Goal: Task Accomplishment & Management: Complete application form

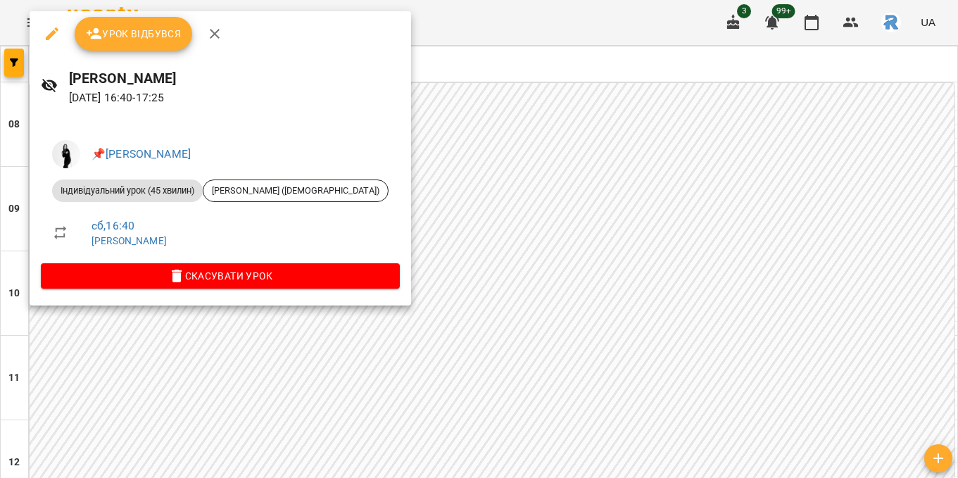
click at [574, 232] on div at bounding box center [479, 239] width 958 height 478
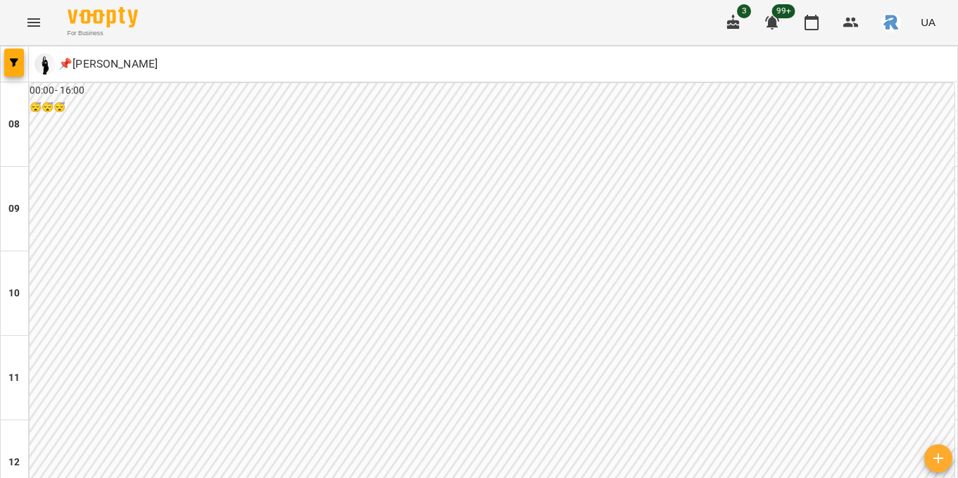
scroll to position [610, 0]
click at [18, 57] on button "button" at bounding box center [14, 63] width 20 height 28
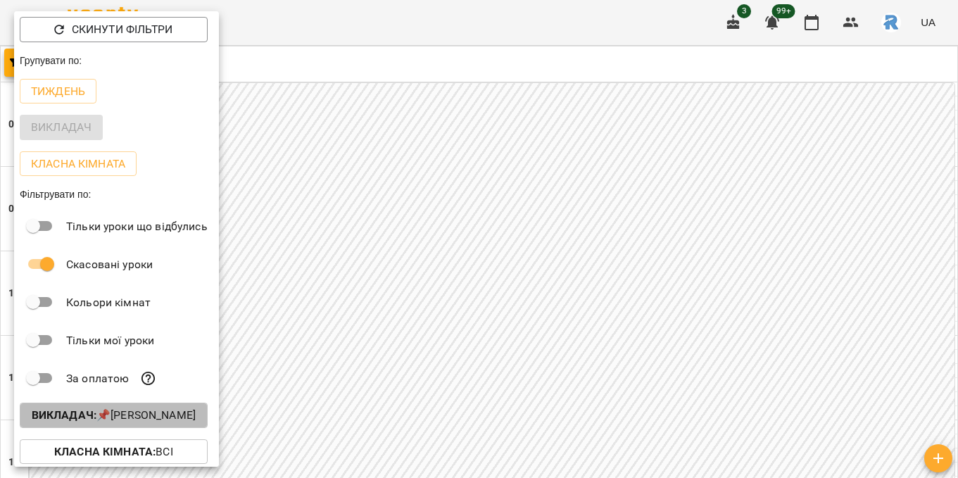
click at [154, 414] on p "Викладач : 📌[PERSON_NAME]" at bounding box center [114, 415] width 164 height 17
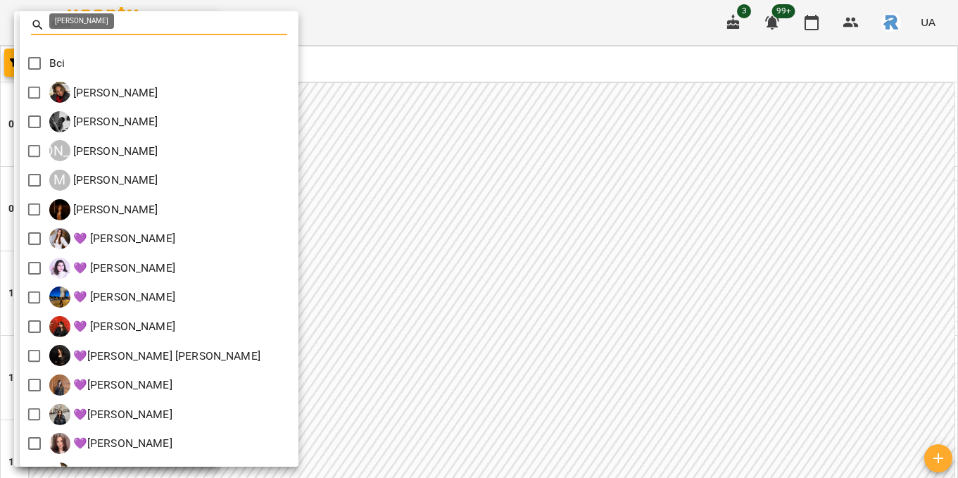
scroll to position [287, 0]
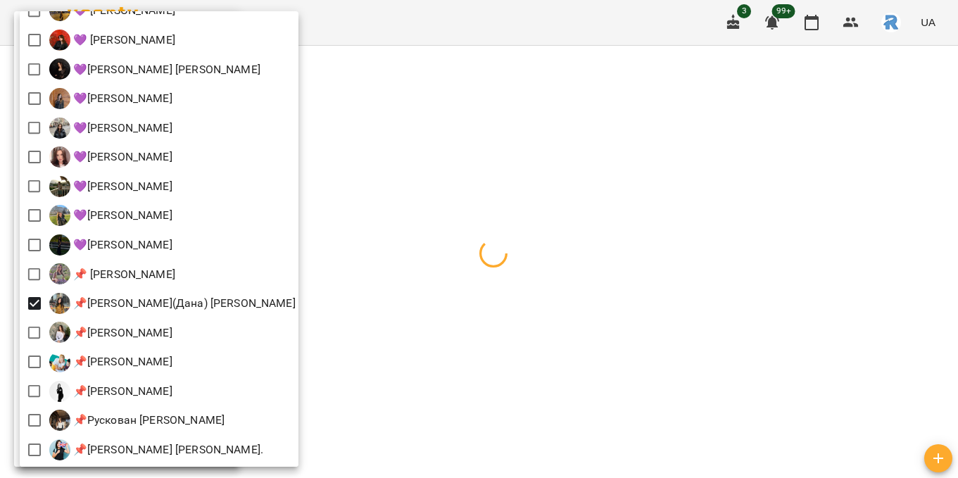
click at [476, 303] on div at bounding box center [479, 239] width 958 height 478
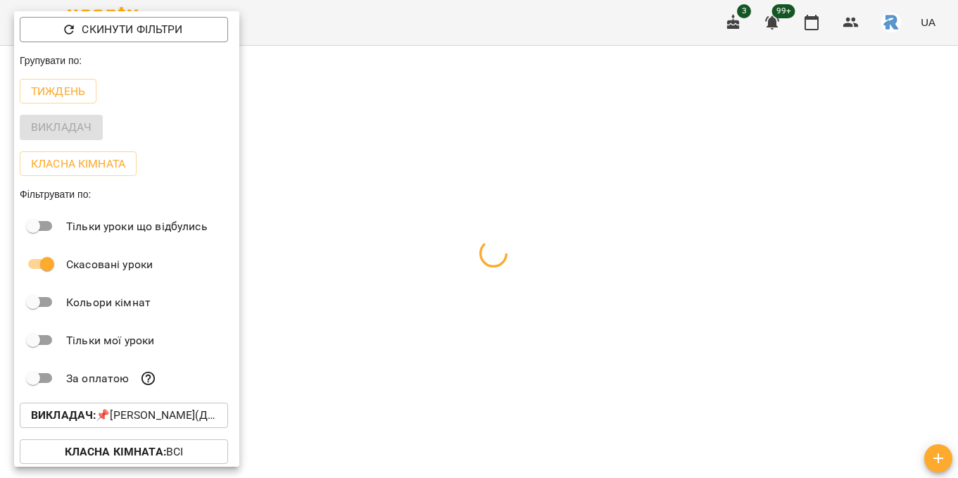
click at [476, 303] on div at bounding box center [479, 239] width 958 height 478
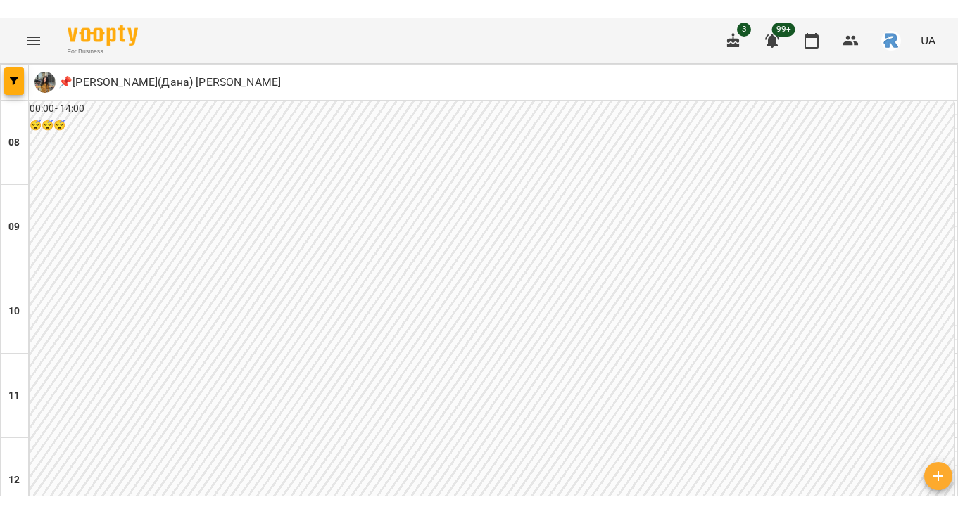
scroll to position [457, 0]
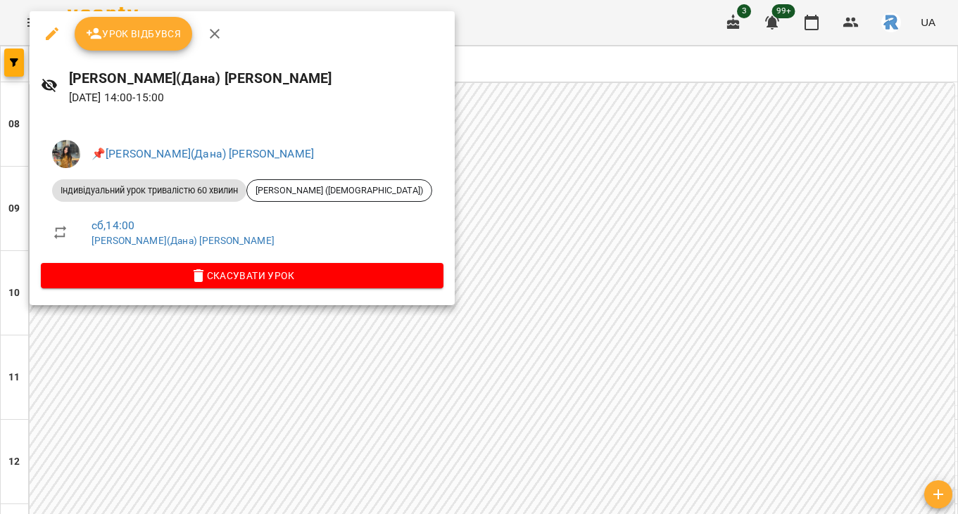
click at [526, 272] on div at bounding box center [479, 257] width 958 height 514
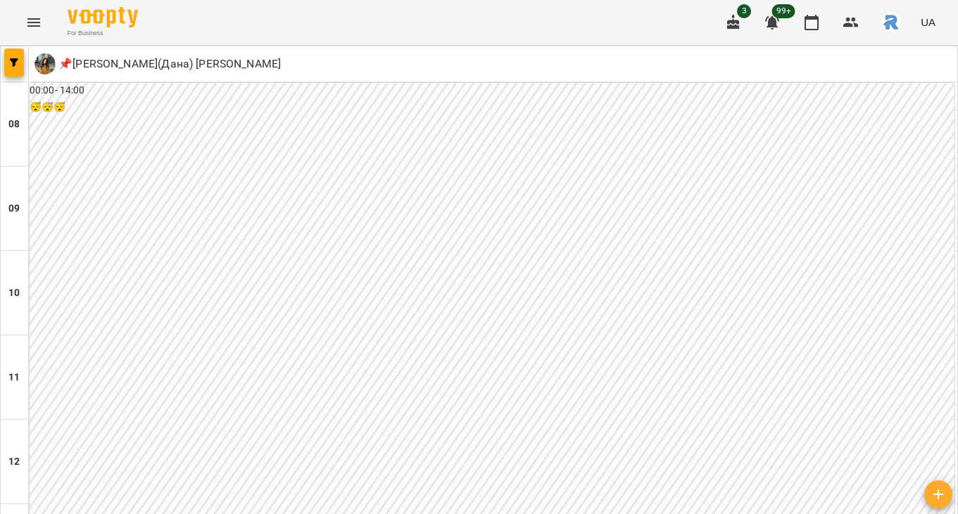
click at [37, 22] on icon "Menu" at bounding box center [33, 22] width 13 height 8
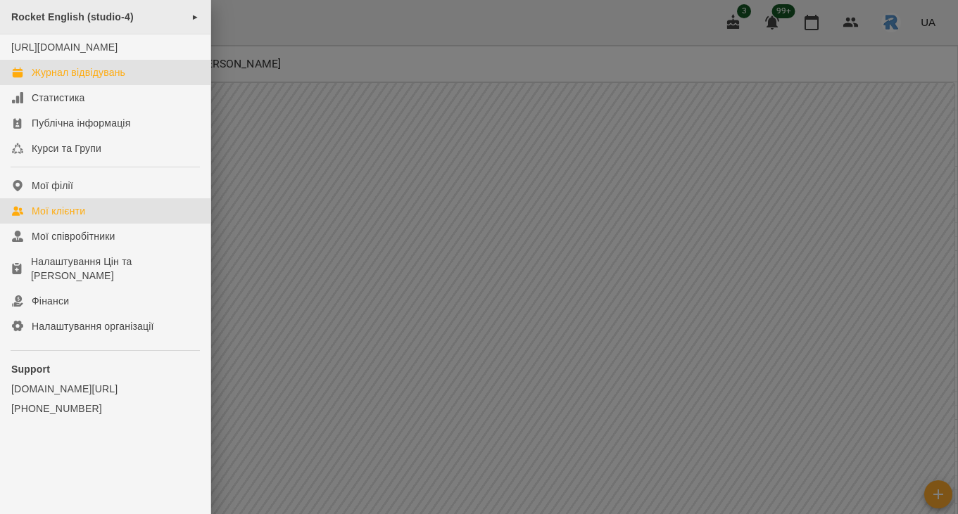
click at [71, 213] on link "Мої клієнти" at bounding box center [105, 210] width 210 height 25
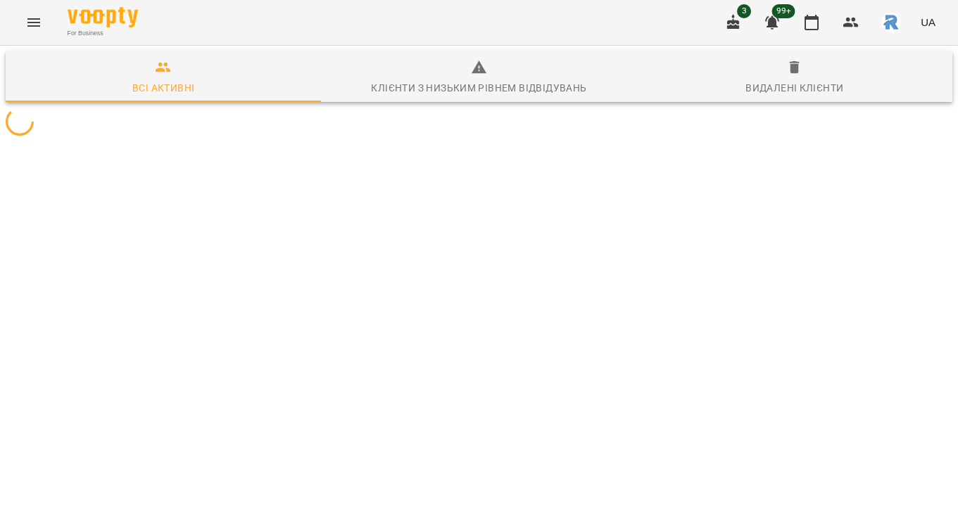
click at [41, 20] on icon "Menu" at bounding box center [33, 22] width 17 height 17
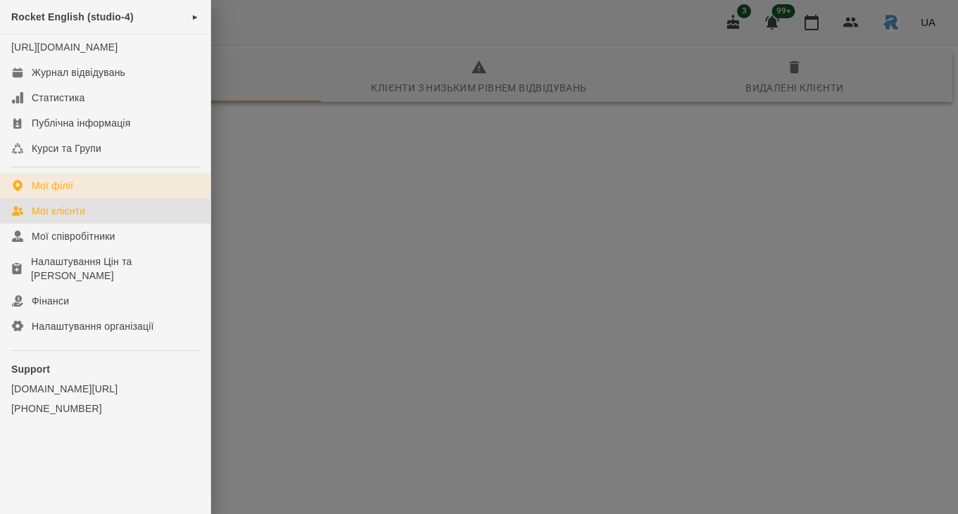
click at [76, 196] on link "Мої філії" at bounding box center [105, 185] width 210 height 25
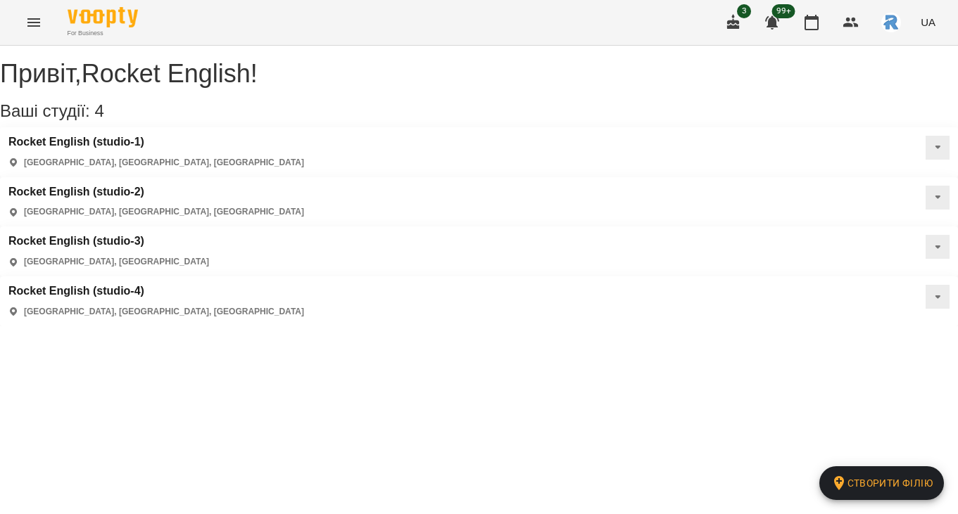
click at [351, 177] on div "Rocket English (studio-2) [GEOGRAPHIC_DATA], [GEOGRAPHIC_DATA], [GEOGRAPHIC_DAT…" at bounding box center [479, 202] width 958 height 50
click at [304, 186] on h3 "Rocket English (studio-2)" at bounding box center [156, 192] width 296 height 13
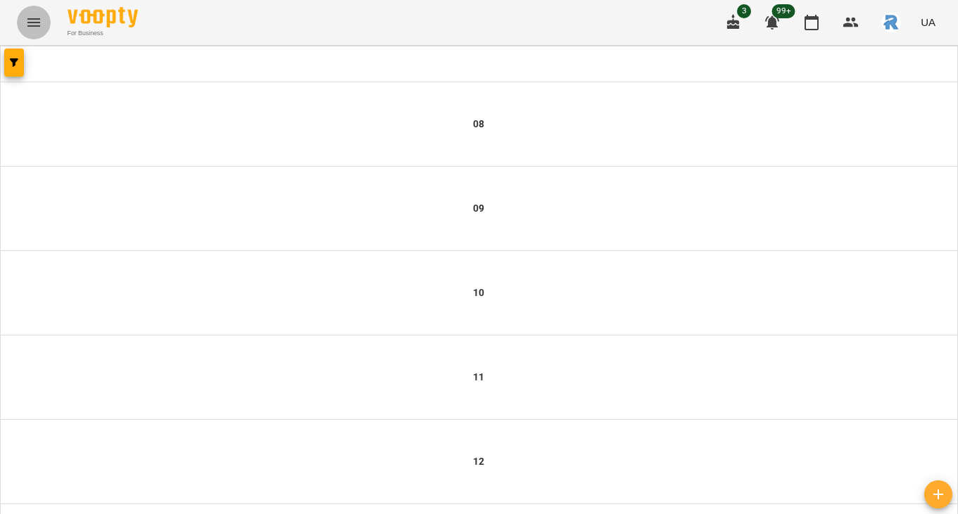
click at [39, 15] on icon "Menu" at bounding box center [33, 22] width 17 height 17
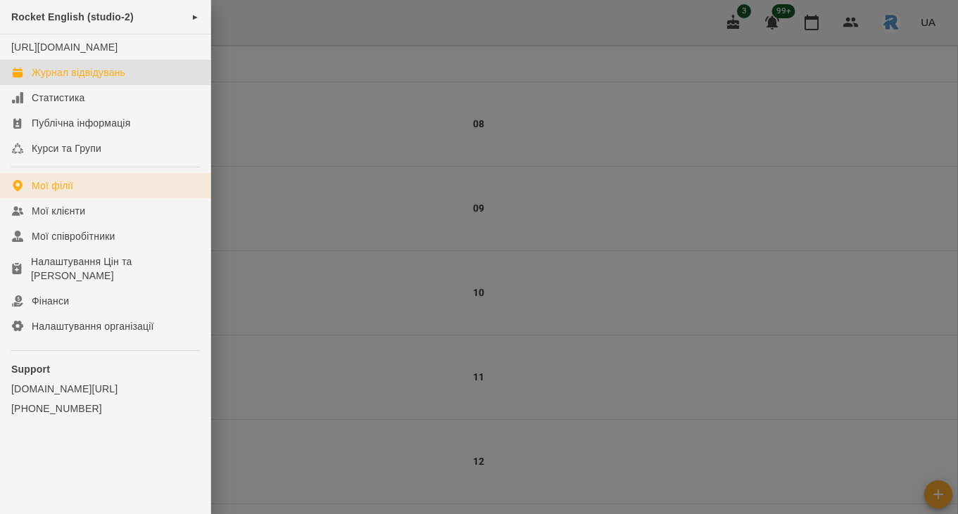
click at [91, 191] on link "Мої філії" at bounding box center [105, 185] width 210 height 25
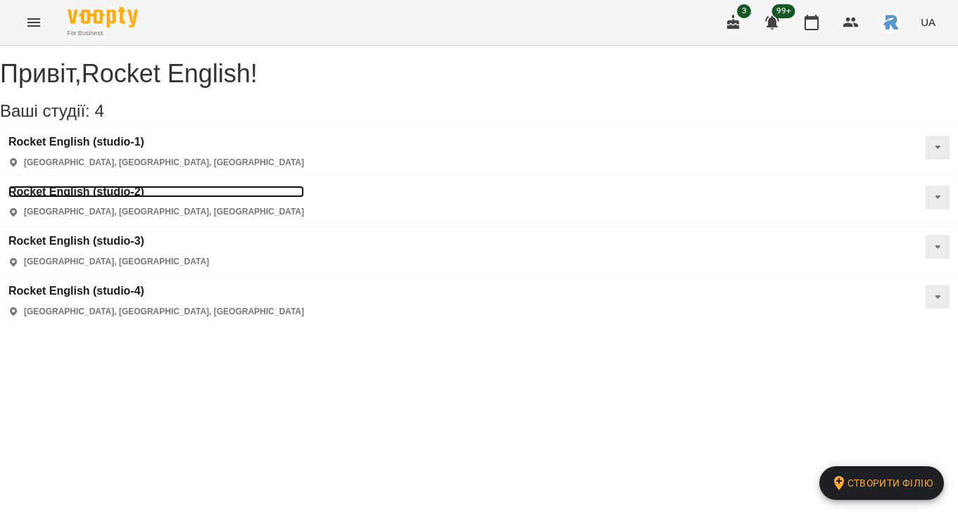
click at [304, 186] on h3 "Rocket English (studio-2)" at bounding box center [156, 192] width 296 height 13
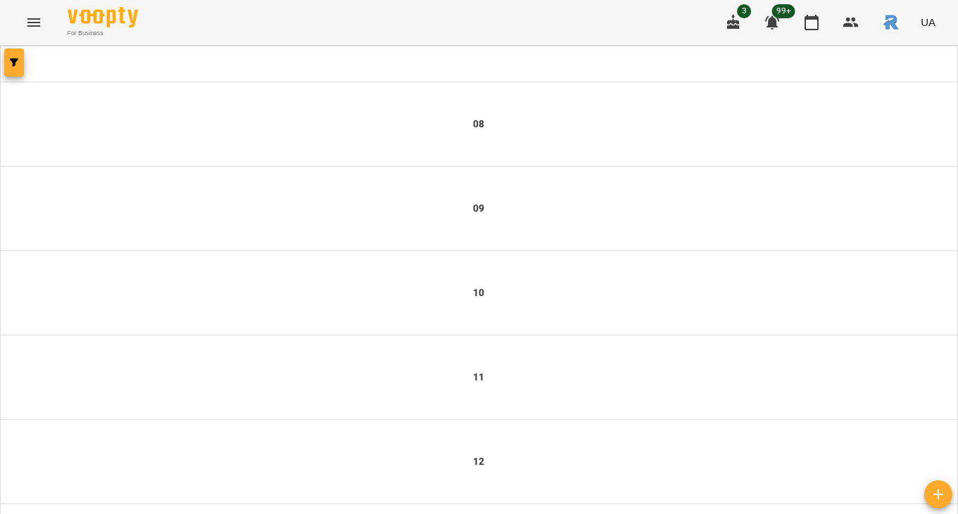
click at [15, 58] on icon "button" at bounding box center [14, 62] width 8 height 8
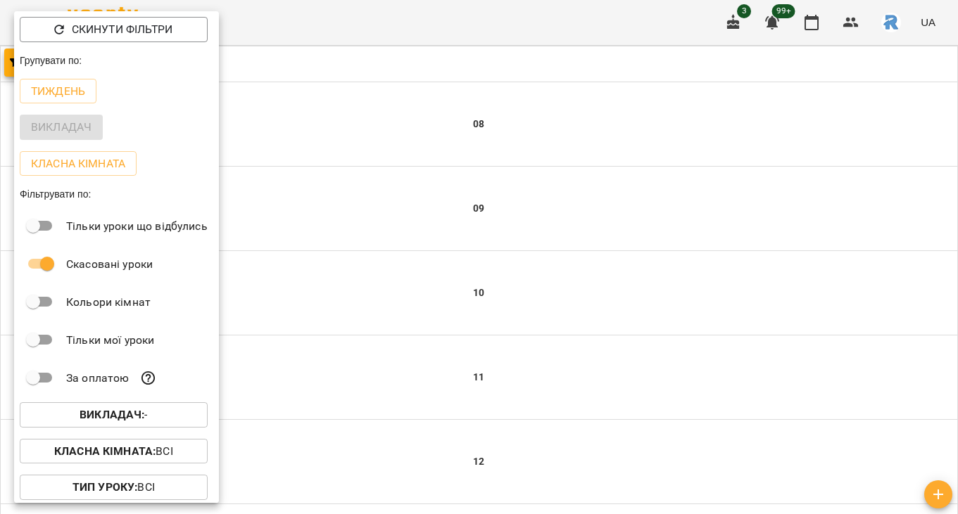
click at [116, 424] on p "Викладач : -" at bounding box center [114, 415] width 68 height 17
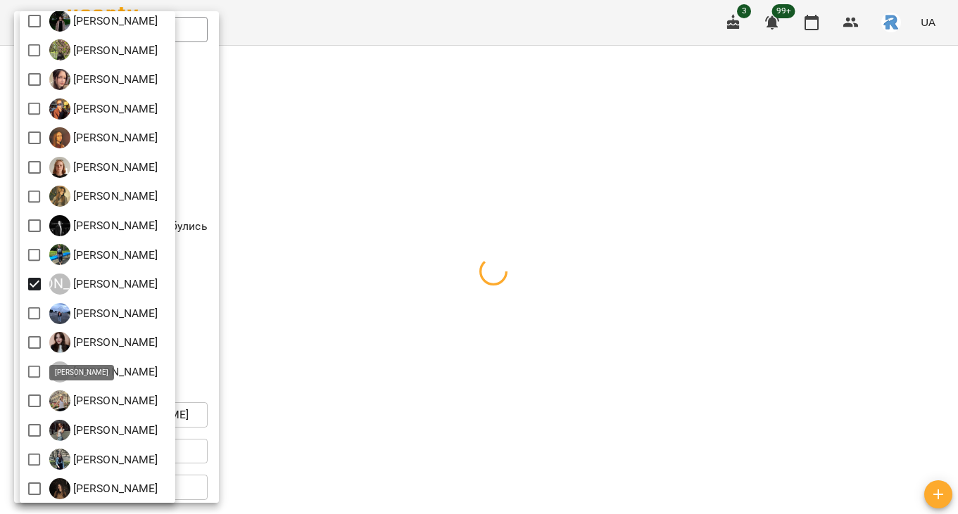
scroll to position [338, 0]
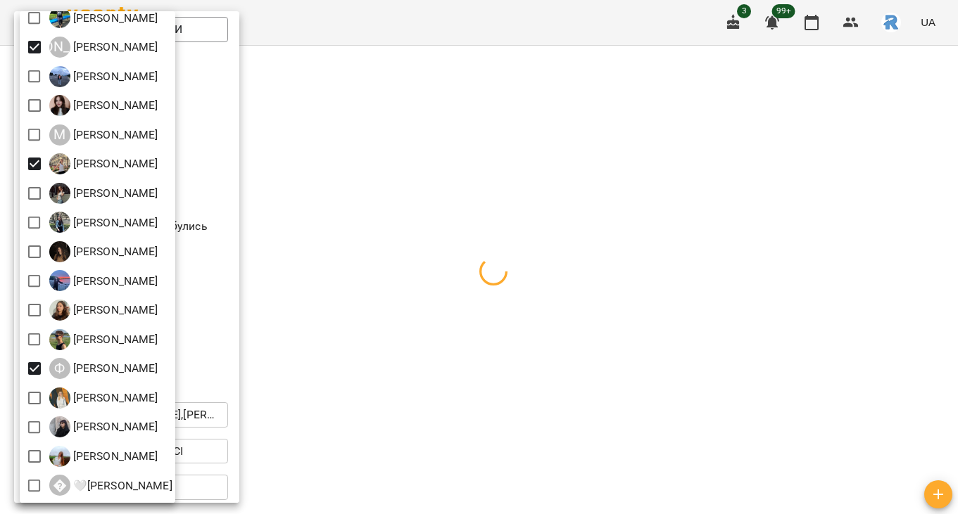
click at [456, 354] on div at bounding box center [479, 257] width 958 height 514
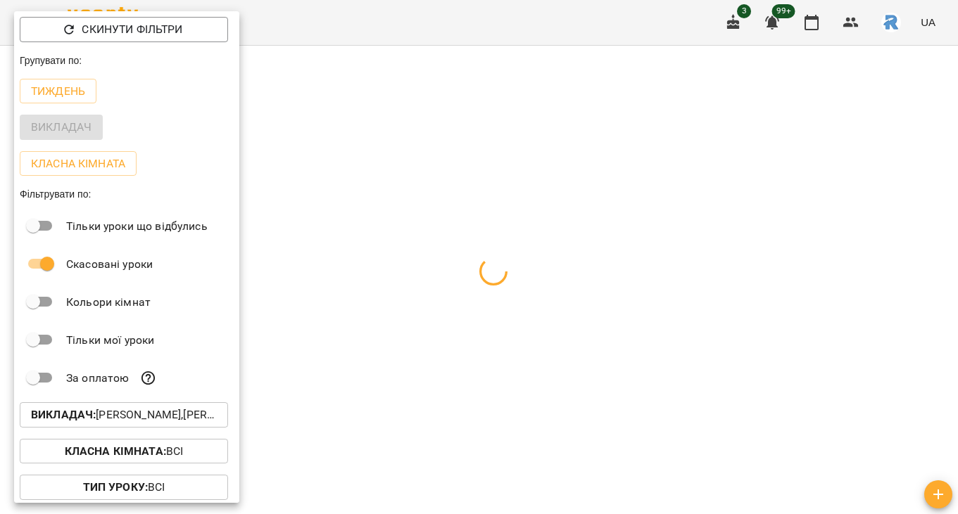
click at [456, 354] on div at bounding box center [479, 257] width 958 height 514
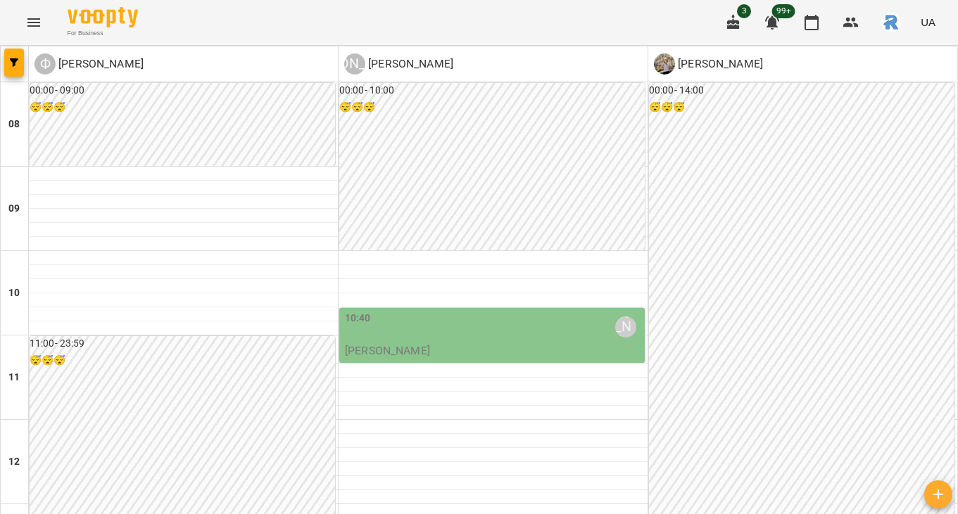
scroll to position [374, 0]
type input "**********"
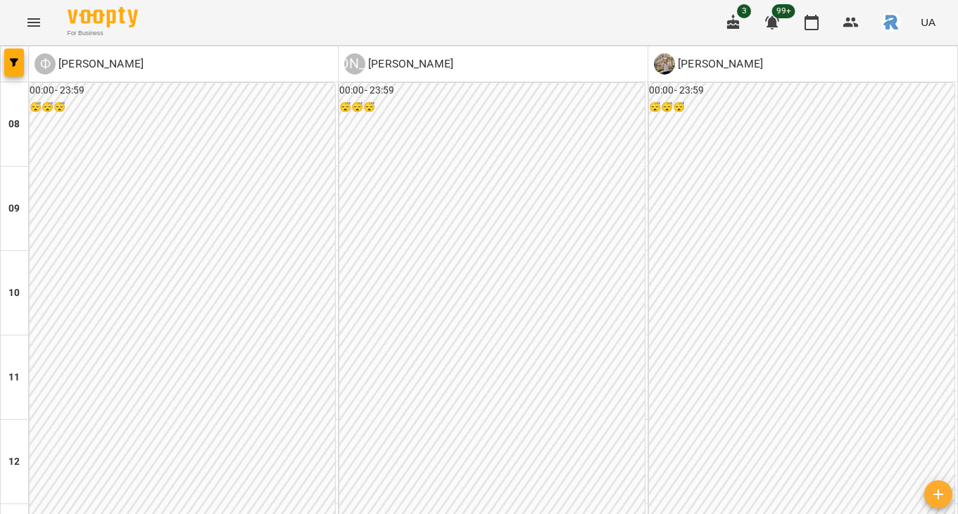
scroll to position [561, 0]
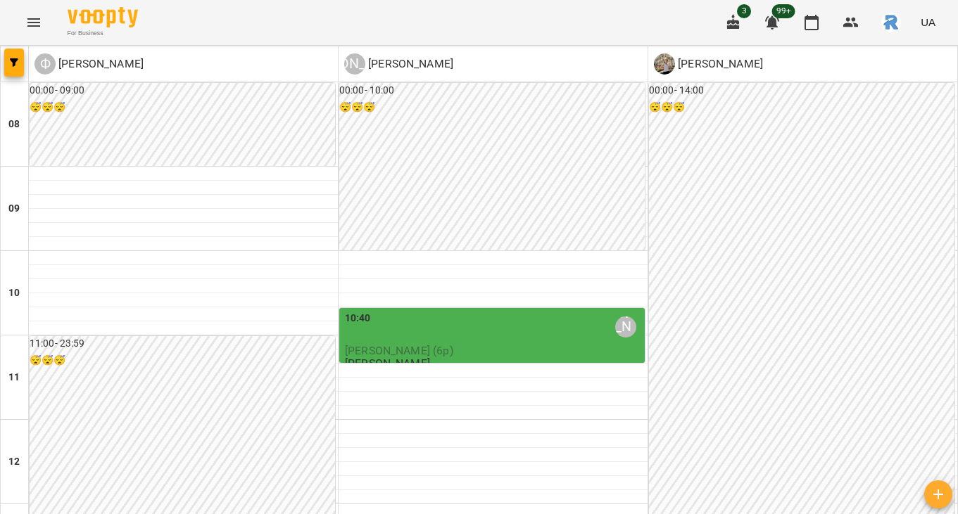
scroll to position [395, 0]
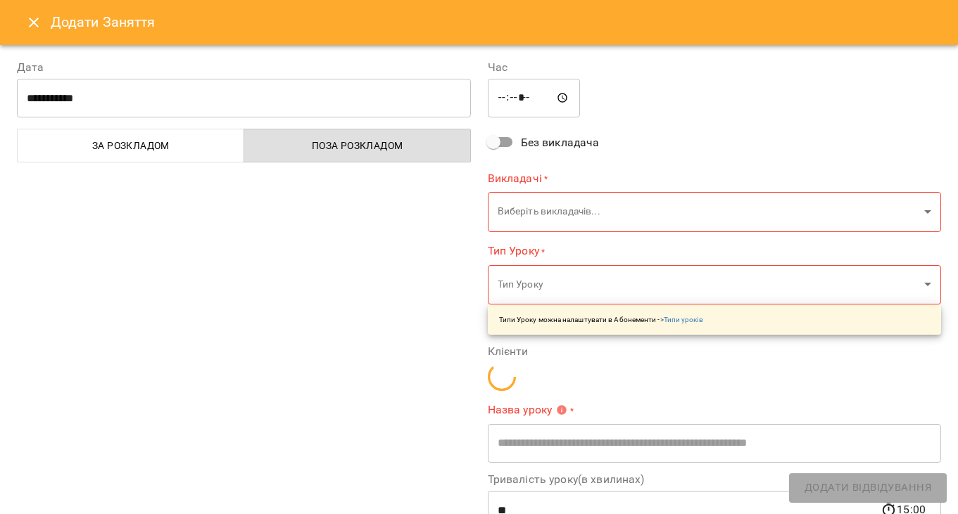
type input "**********"
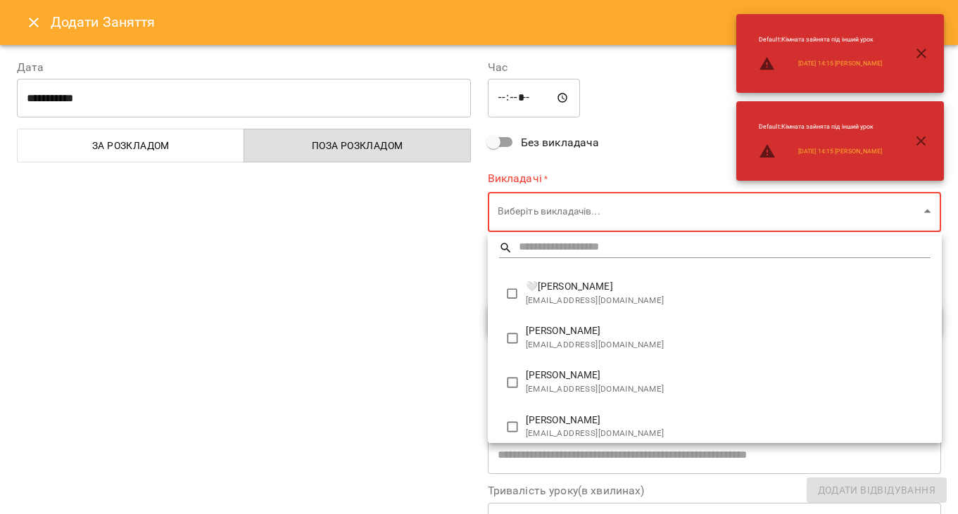
click at [42, 24] on div at bounding box center [479, 257] width 958 height 514
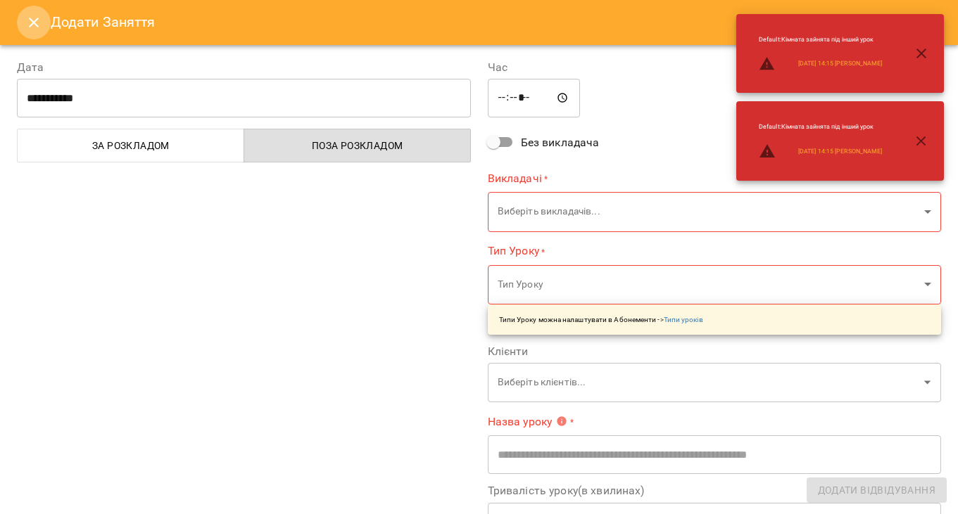
click at [36, 25] on icon "Close" at bounding box center [34, 23] width 10 height 10
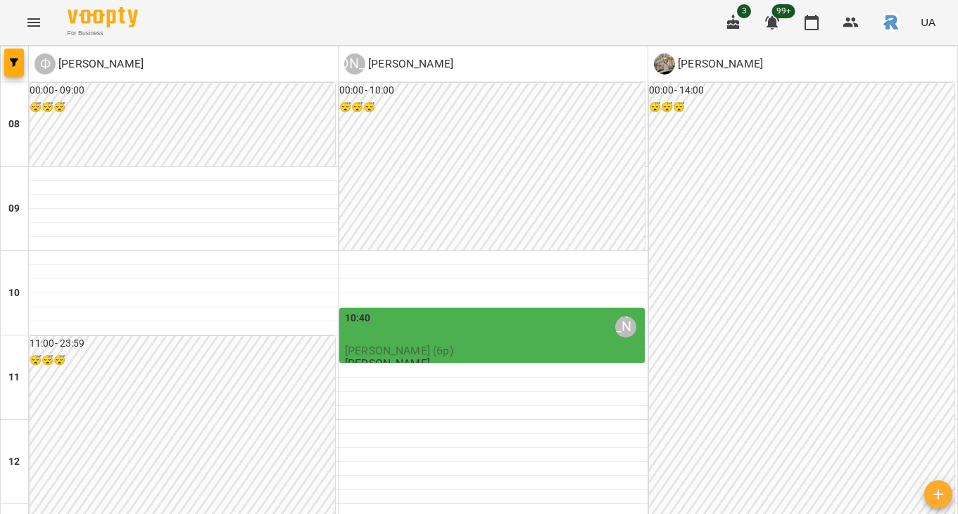
scroll to position [440, 0]
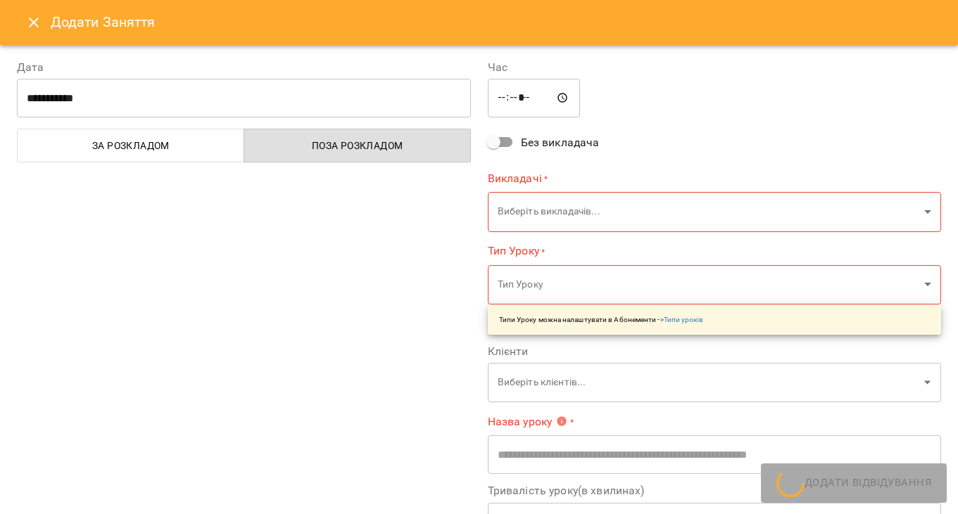
type input "**********"
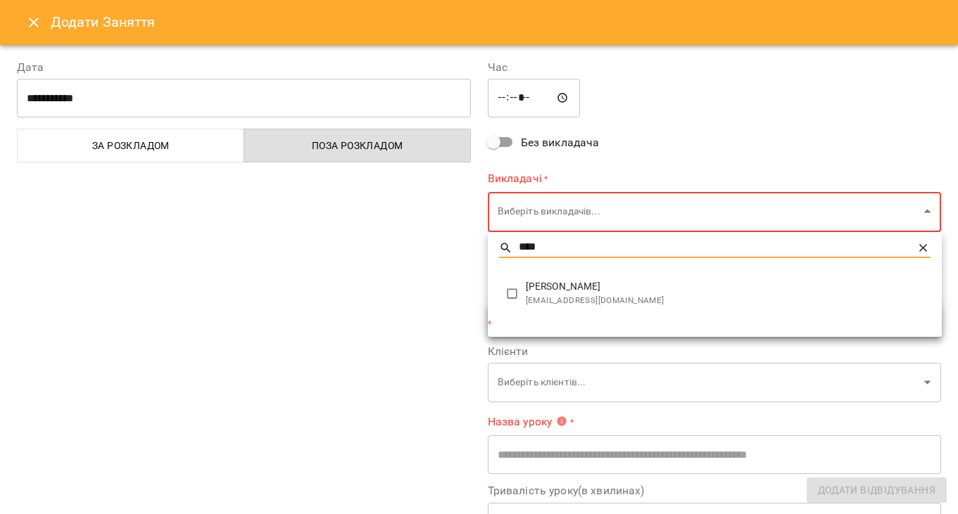
type input "****"
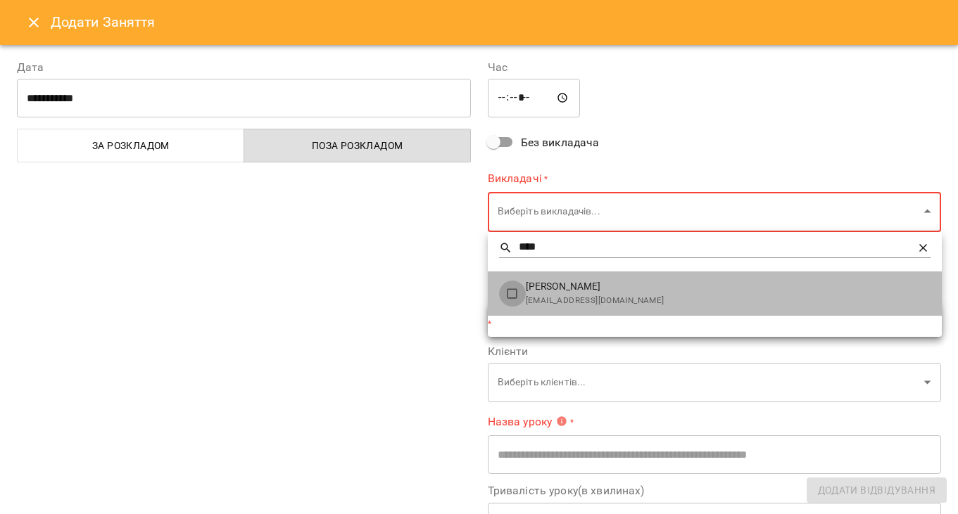
type input "**********"
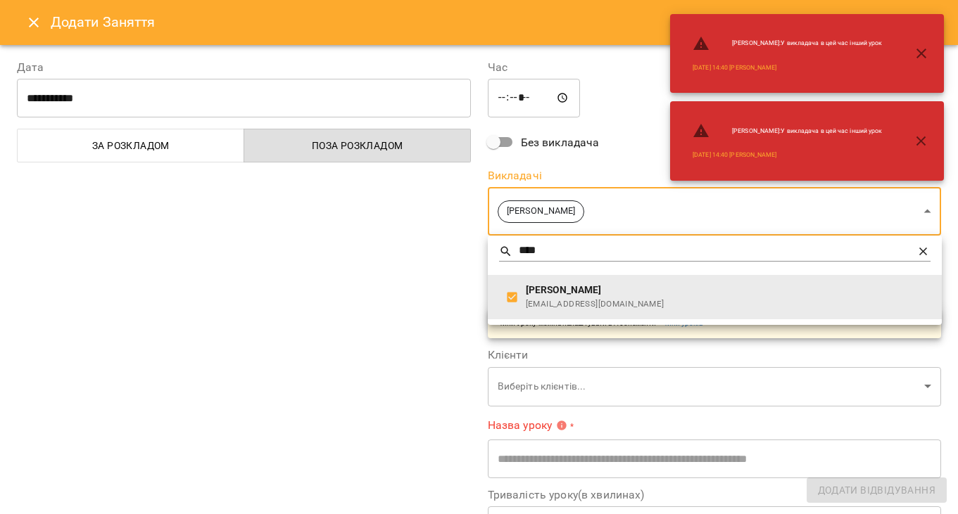
click at [432, 273] on div at bounding box center [479, 257] width 958 height 514
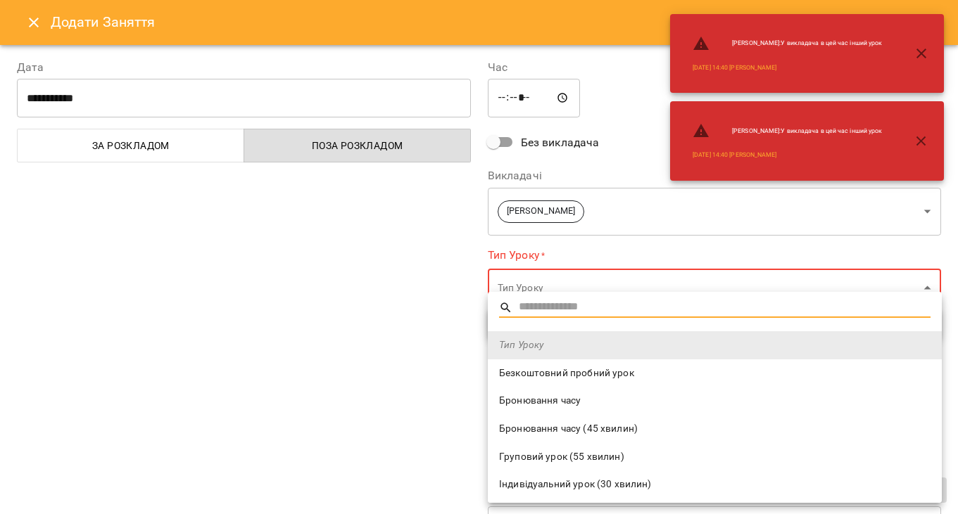
click at [513, 369] on span "Безкоштовний пробний урок" at bounding box center [714, 374] width 431 height 14
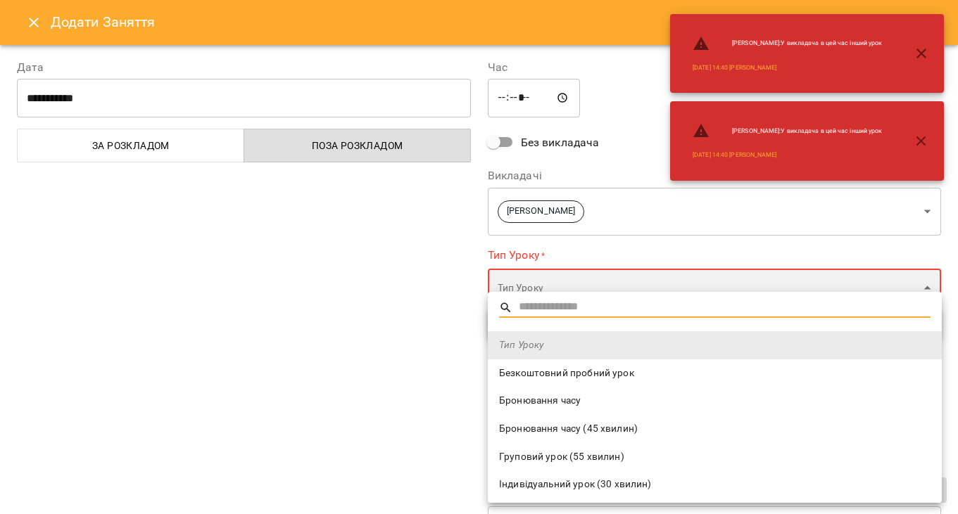
type input "**********"
type input "**"
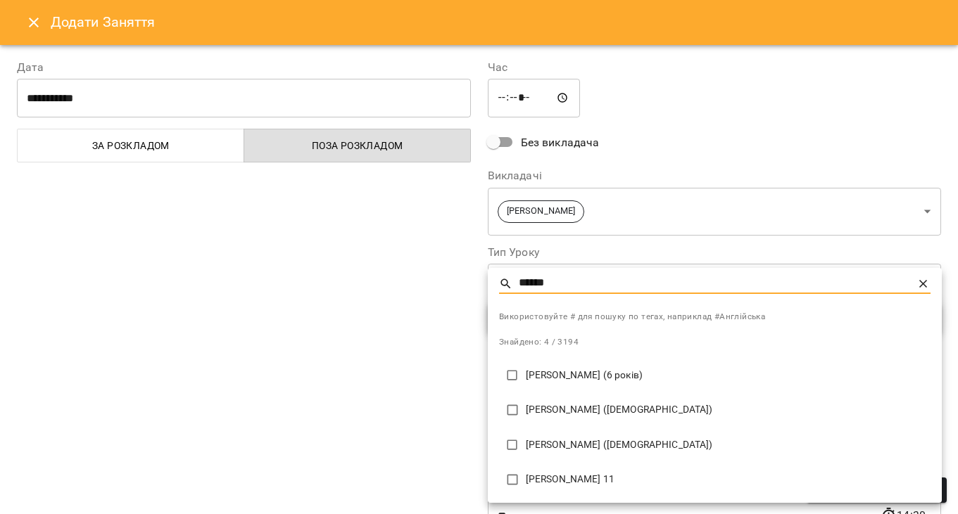
type input "******"
click at [685, 442] on p "[PERSON_NAME] ([DEMOGRAPHIC_DATA])" at bounding box center [728, 445] width 405 height 14
type input "**********"
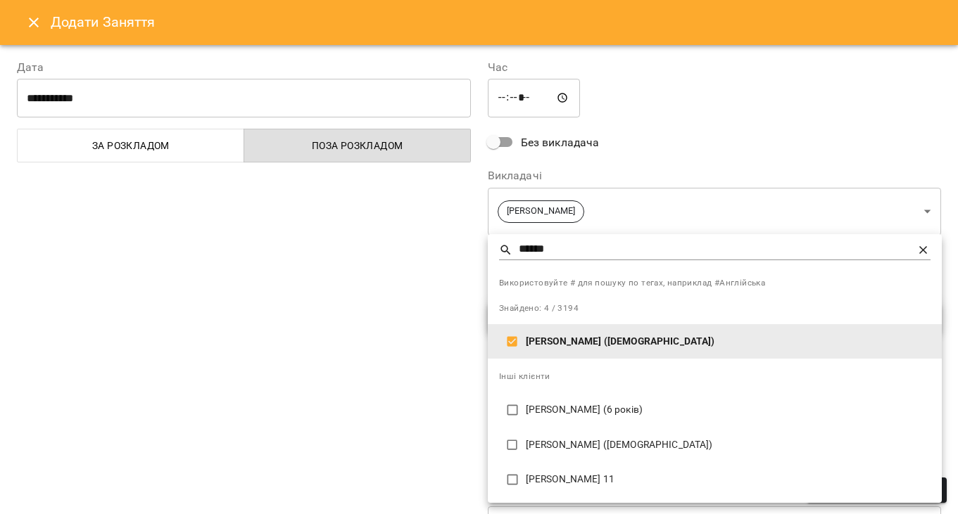
click at [692, 144] on div at bounding box center [479, 257] width 958 height 514
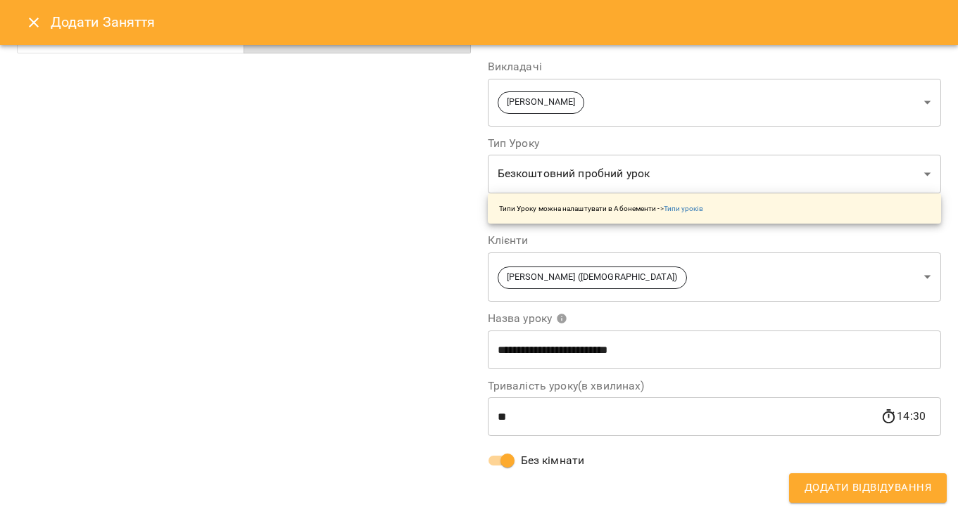
scroll to position [0, 0]
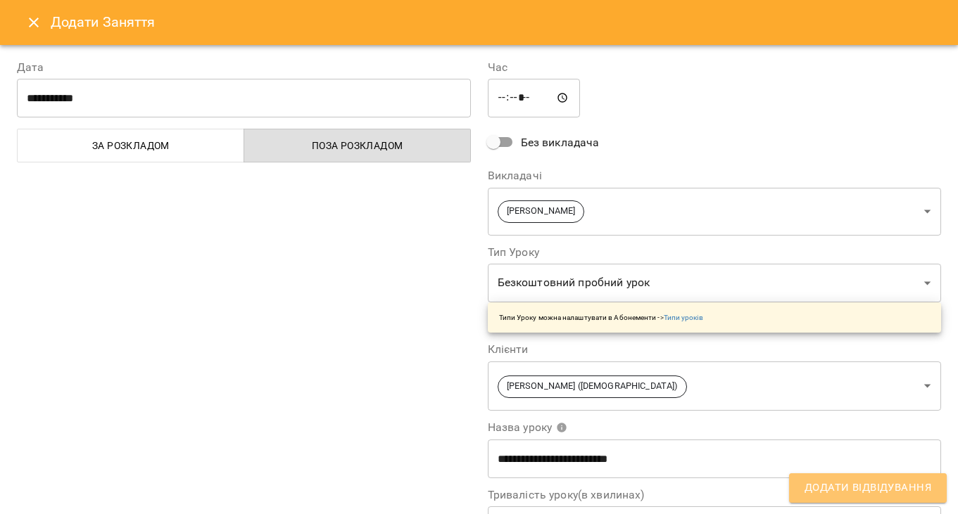
click at [843, 477] on span "Додати Відвідування" at bounding box center [867, 488] width 127 height 18
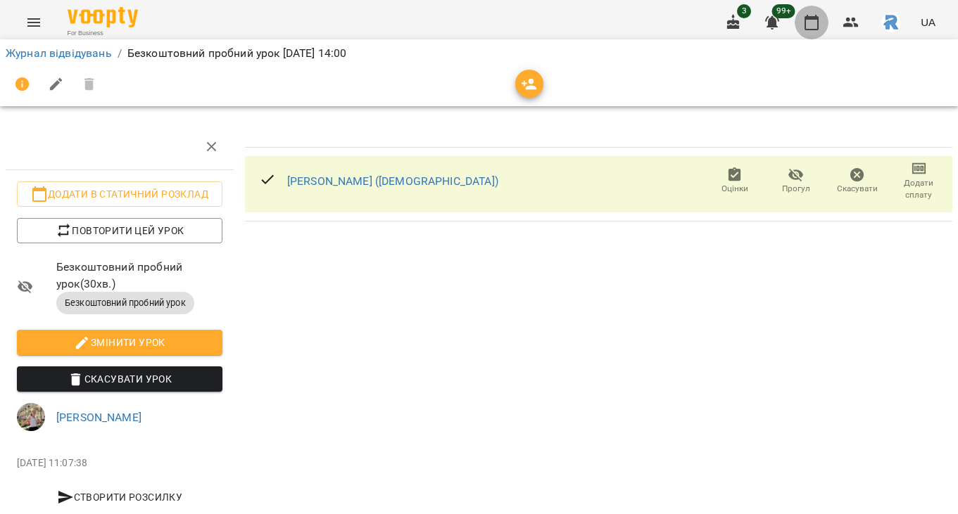
click at [811, 23] on icon "button" at bounding box center [811, 22] width 17 height 17
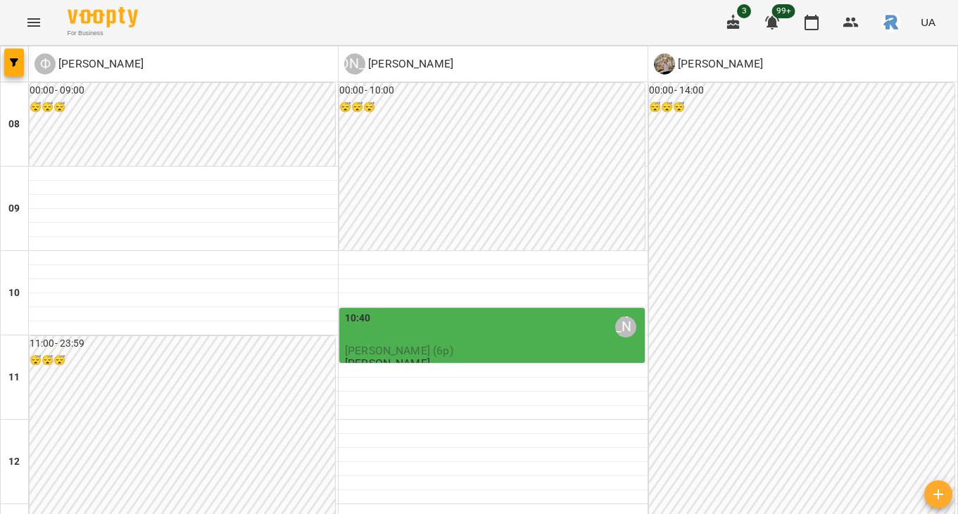
scroll to position [485, 0]
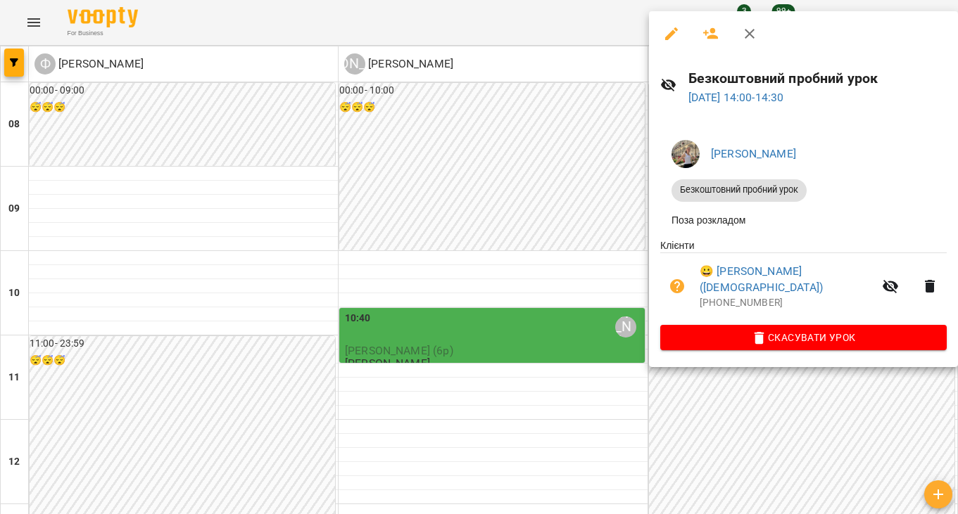
click at [578, 171] on div at bounding box center [479, 257] width 958 height 514
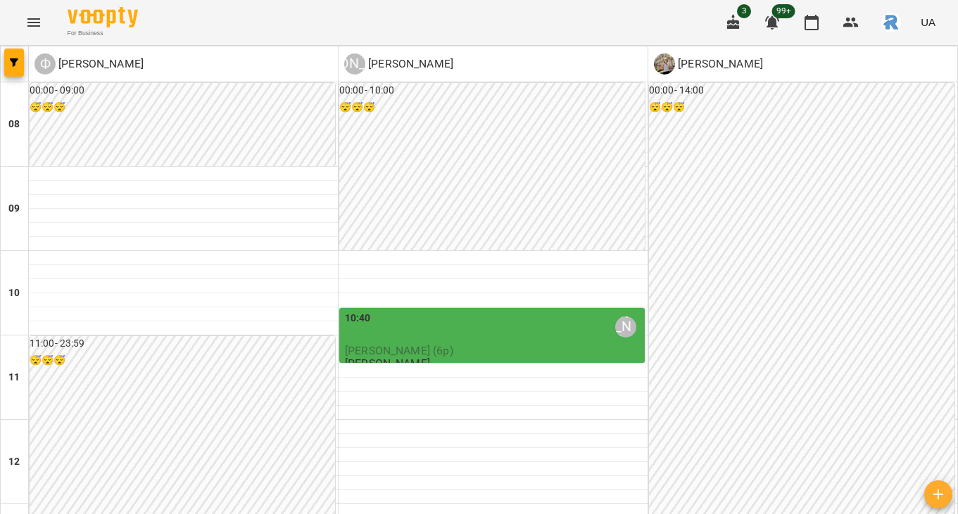
click at [32, 25] on icon "Menu" at bounding box center [33, 22] width 13 height 8
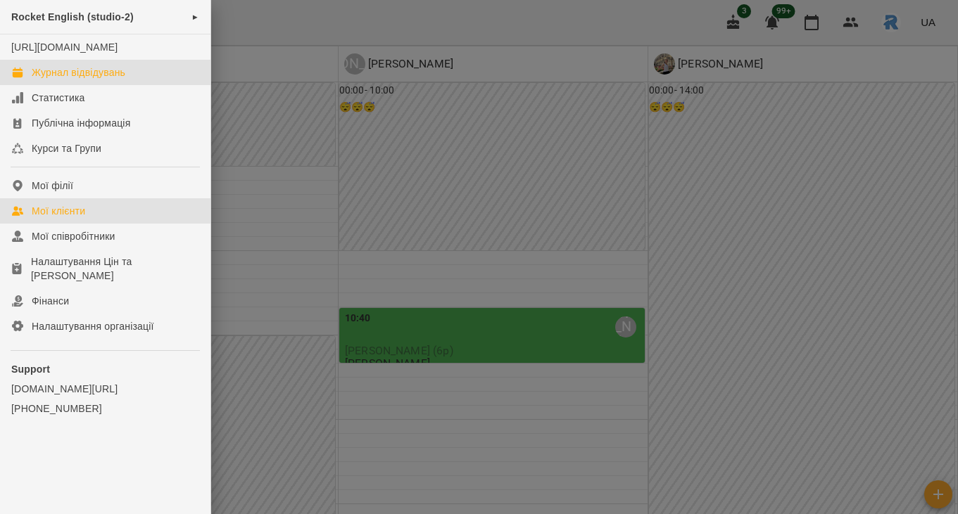
click at [80, 218] on div "Мої клієнти" at bounding box center [58, 211] width 53 height 14
